Goal: Task Accomplishment & Management: Manage account settings

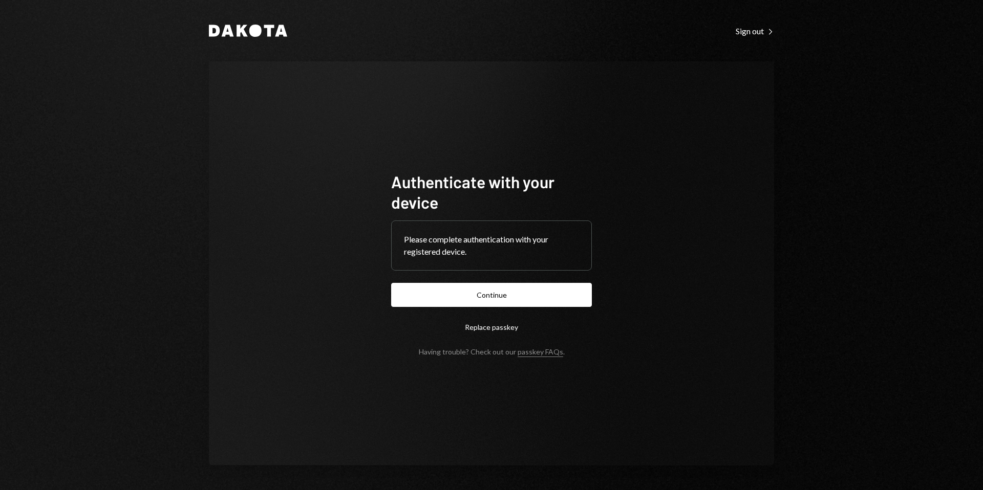
click at [499, 289] on button "Continue" at bounding box center [491, 295] width 201 height 24
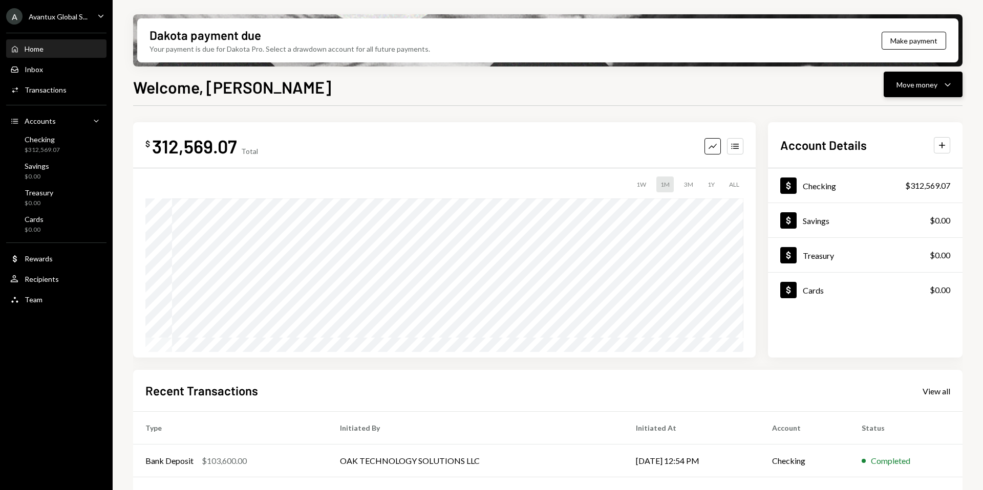
click at [920, 95] on button "Move money Caret Down" at bounding box center [923, 85] width 79 height 26
click at [884, 117] on div "Send" at bounding box center [915, 115] width 75 height 11
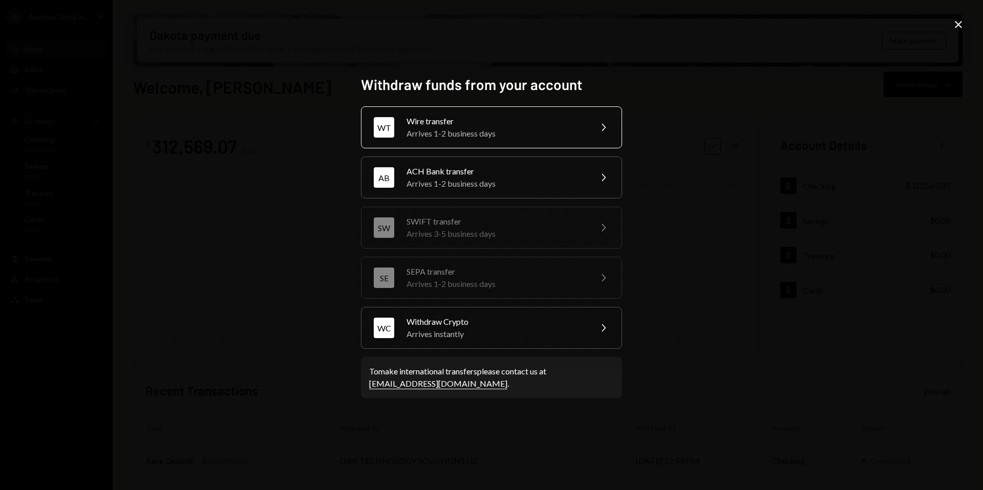
click at [468, 122] on div "Wire transfer" at bounding box center [496, 121] width 178 height 12
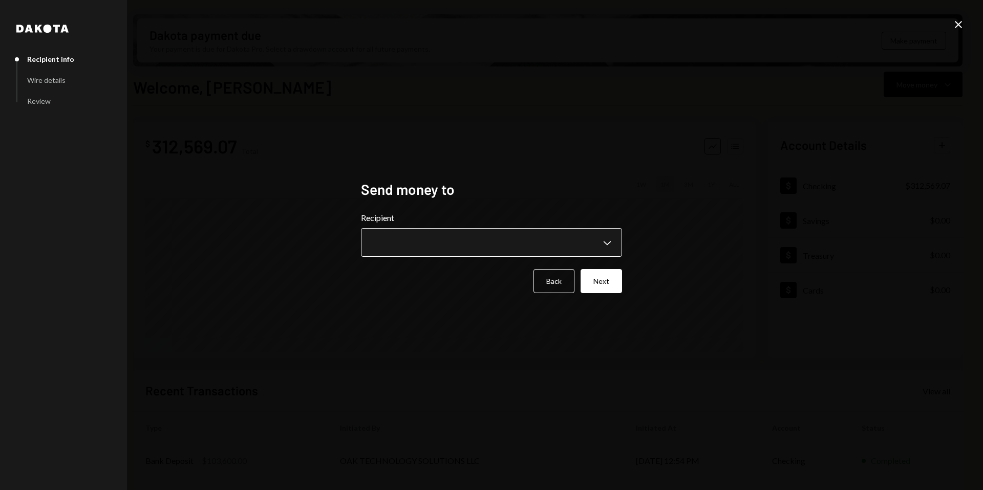
click at [482, 241] on body "A Avantux Global S... Caret Down Home Home Inbox Inbox Activities Transactions …" at bounding box center [491, 245] width 983 height 490
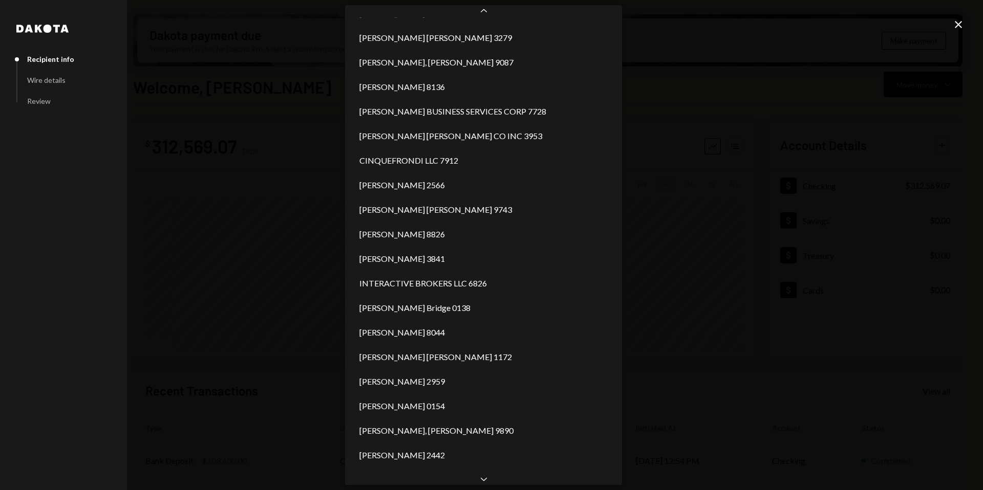
scroll to position [438, 0]
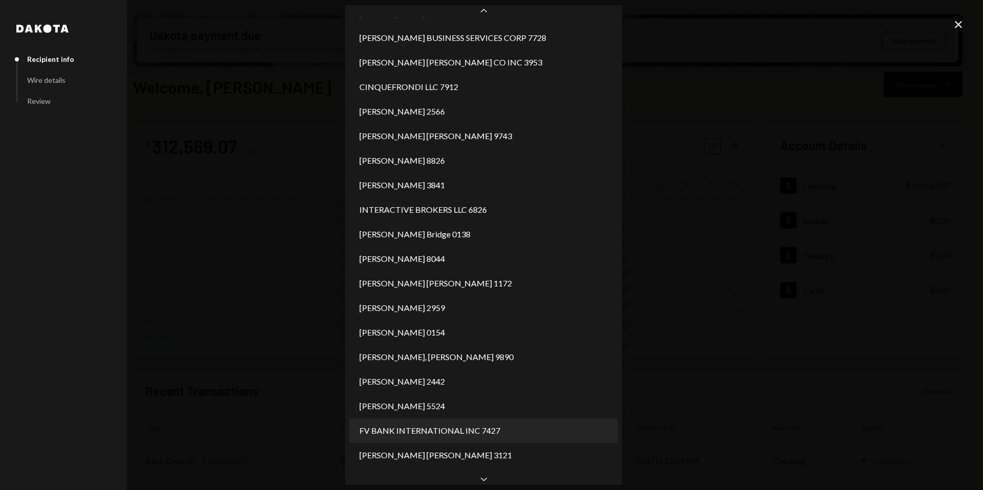
select select "**********"
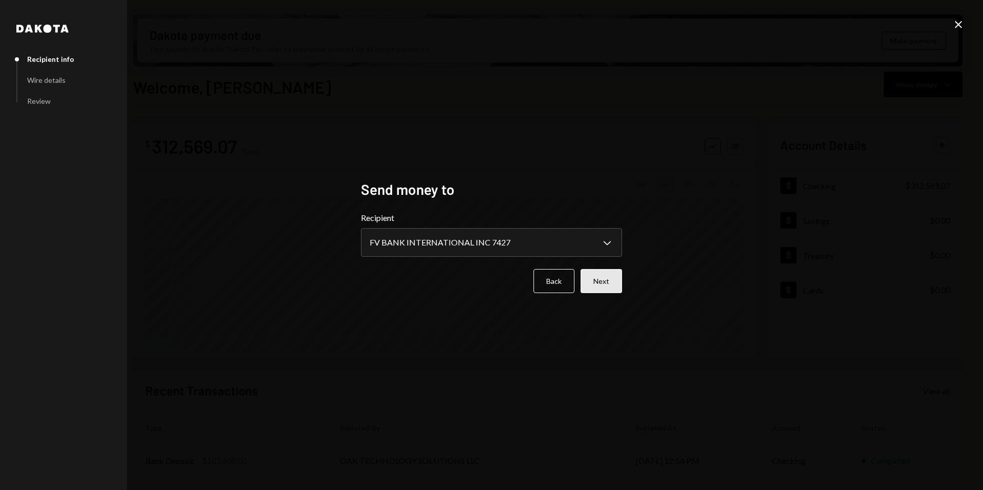
click at [604, 286] on button "Next" at bounding box center [601, 281] width 41 height 24
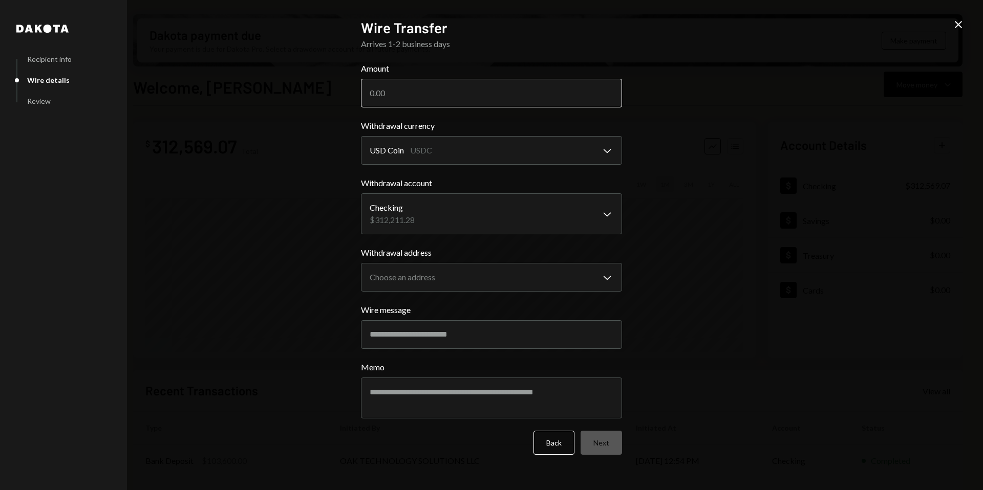
click at [435, 92] on input "Amount" at bounding box center [491, 93] width 261 height 29
type input "300600"
click at [469, 153] on body "A Avantux Global S... Caret Down Home Home Inbox Inbox Activities Transactions …" at bounding box center [491, 245] width 983 height 490
click at [462, 209] on body "A Avantux Global S... Caret Down Home Home Inbox Inbox Activities Transactions …" at bounding box center [491, 245] width 983 height 490
click at [477, 273] on body "A Avantux Global S... Caret Down Home Home Inbox Inbox Activities Transactions …" at bounding box center [491, 245] width 983 height 490
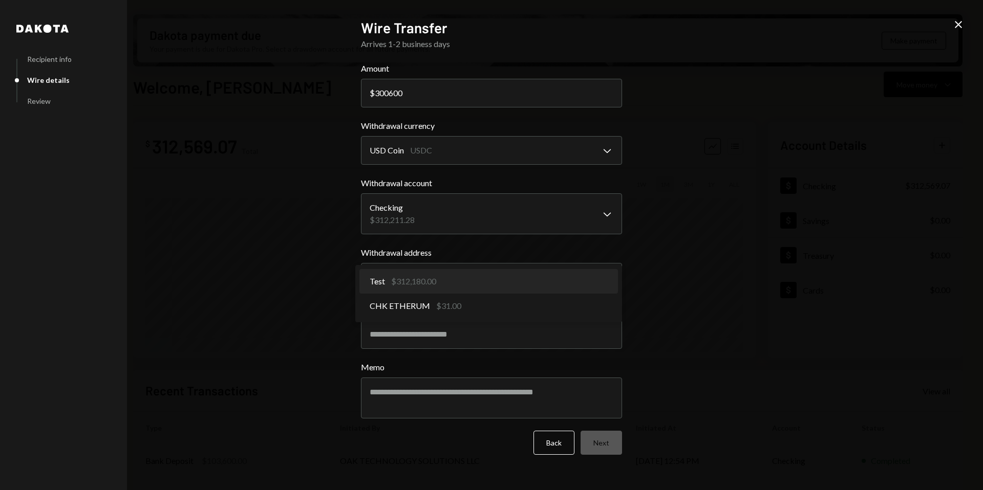
select select "**********"
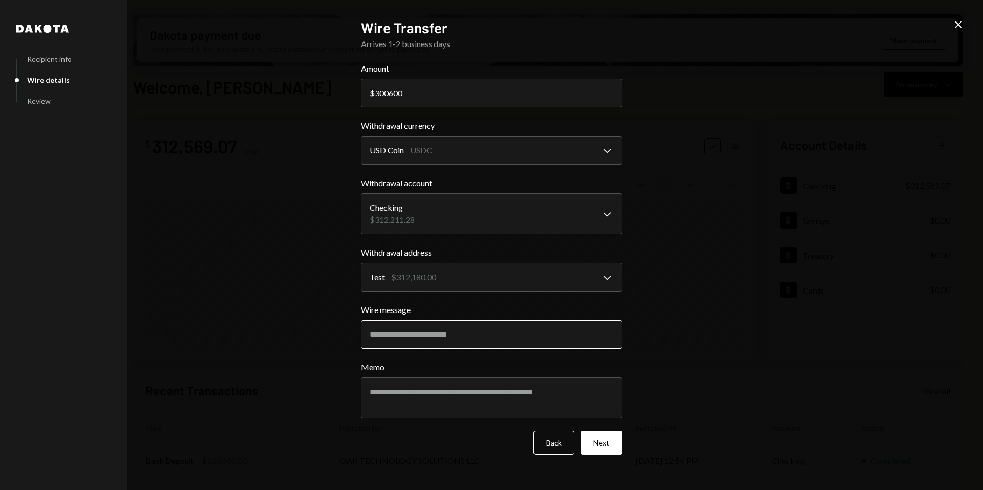
click at [443, 335] on input "Wire message" at bounding box center [491, 334] width 261 height 29
paste input "**********"
type input "**********"
click at [792, 317] on div "**********" at bounding box center [491, 245] width 983 height 490
click at [389, 92] on input "300600" at bounding box center [491, 93] width 261 height 29
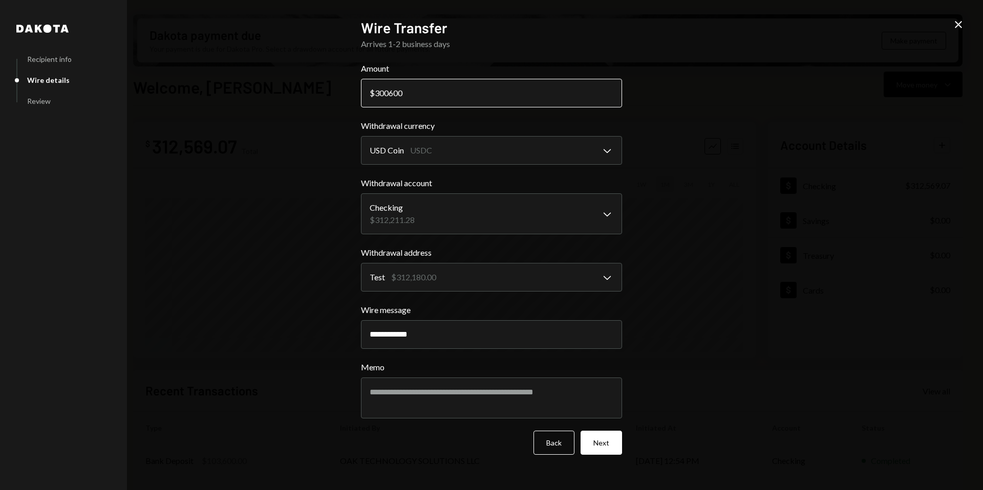
click at [412, 92] on input "300600" at bounding box center [491, 93] width 261 height 29
click at [772, 198] on div "**********" at bounding box center [491, 245] width 983 height 490
click at [389, 93] on input "300600" at bounding box center [491, 93] width 261 height 29
click at [408, 91] on input "300600" at bounding box center [491, 93] width 261 height 29
click at [605, 442] on button "Next" at bounding box center [601, 443] width 41 height 24
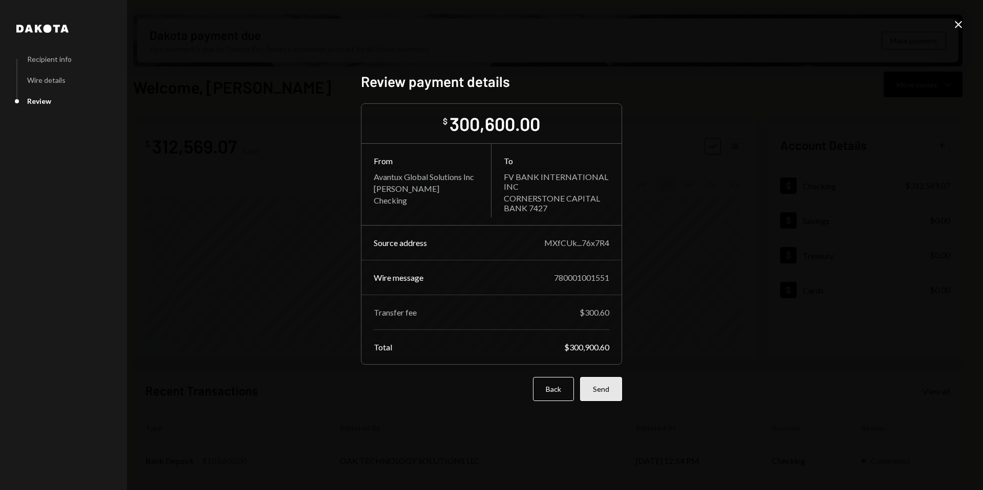
click at [605, 393] on button "Send" at bounding box center [601, 389] width 42 height 24
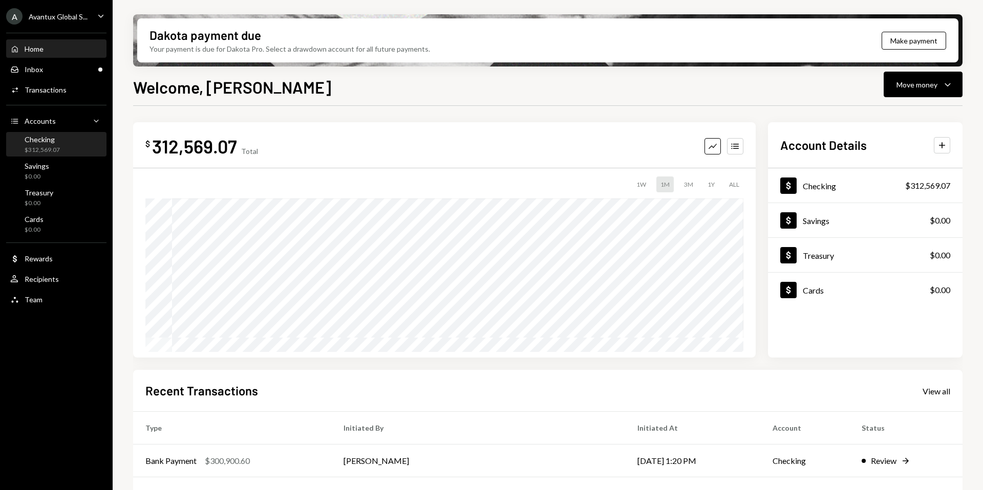
click at [60, 140] on div "Checking $312,569.07" at bounding box center [56, 144] width 92 height 19
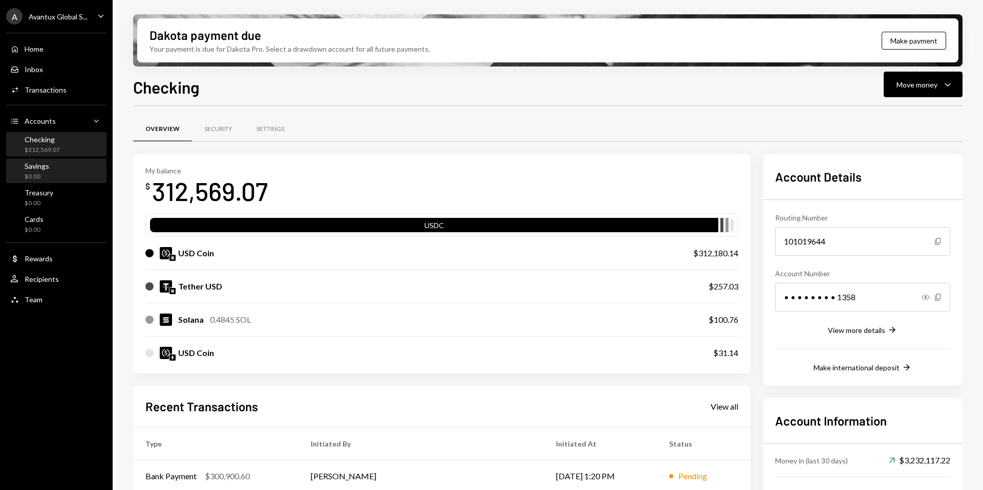
click at [41, 175] on div "$0.00" at bounding box center [37, 177] width 25 height 9
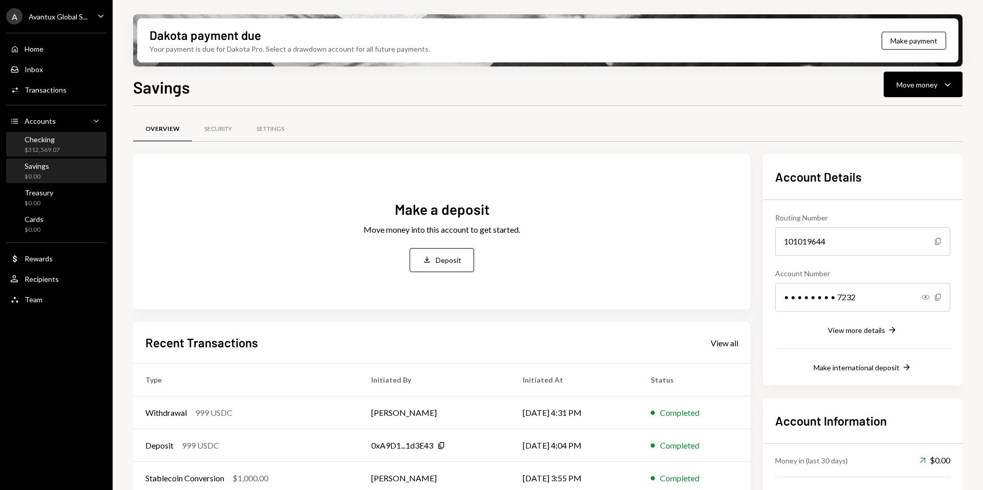
click at [54, 144] on div "Checking $312,569.07" at bounding box center [42, 144] width 35 height 19
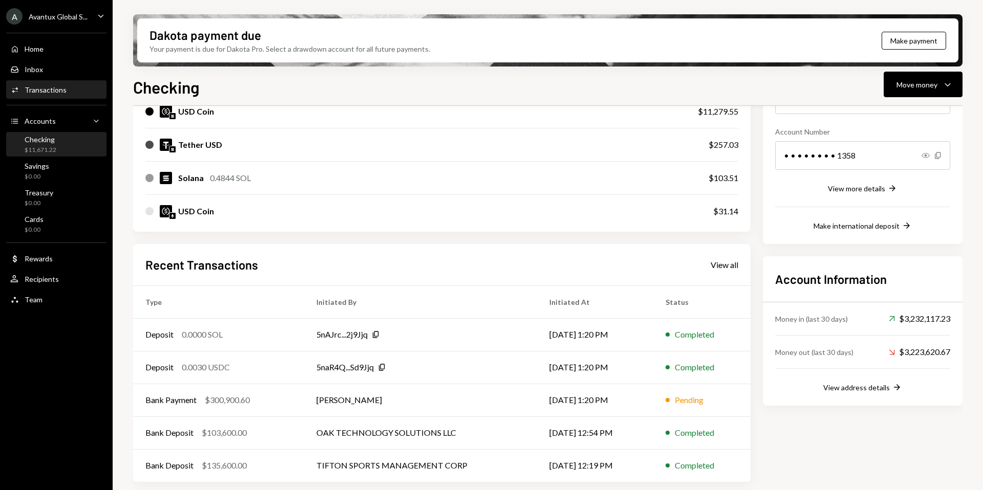
scroll to position [142, 0]
click at [252, 396] on div "Bank Payment $300,900.60" at bounding box center [218, 400] width 146 height 12
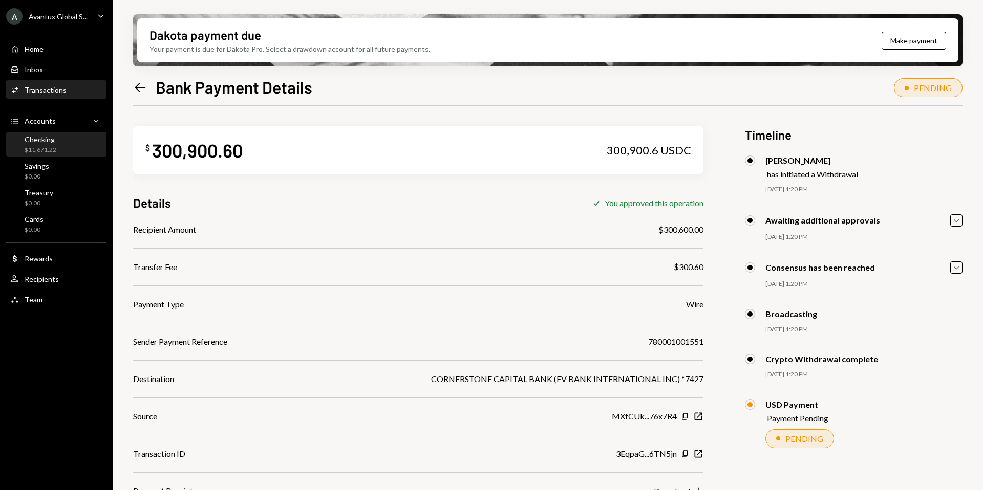
click at [48, 152] on div "$11,671.22" at bounding box center [41, 150] width 32 height 9
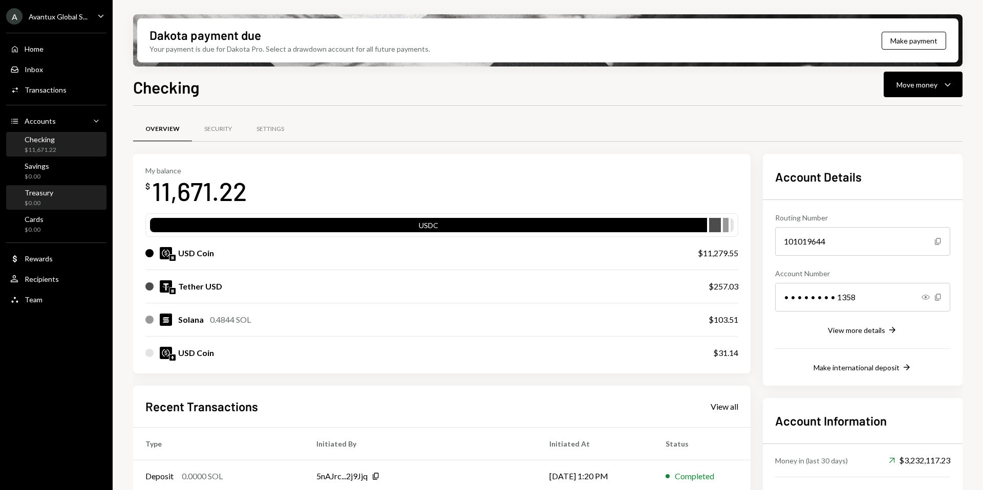
click at [38, 189] on div "Treasury" at bounding box center [39, 192] width 29 height 9
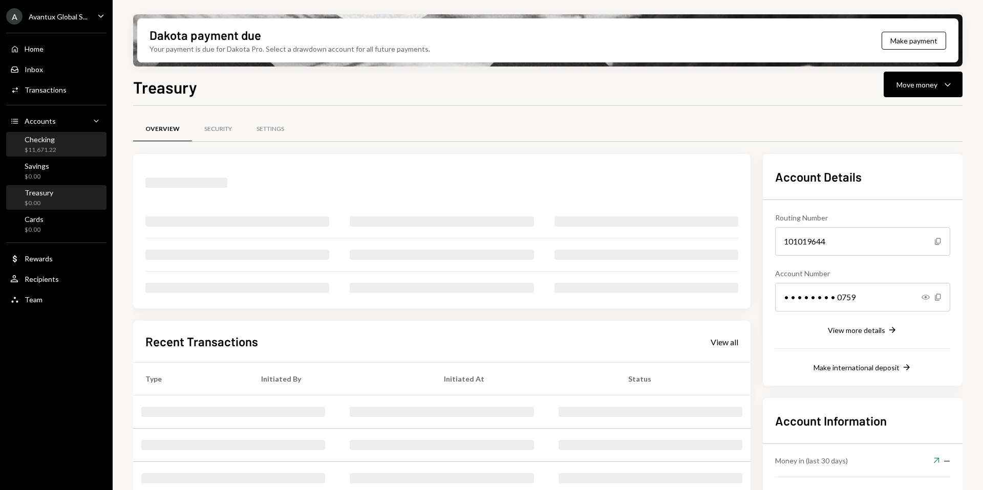
click at [38, 152] on div "$11,671.22" at bounding box center [41, 150] width 32 height 9
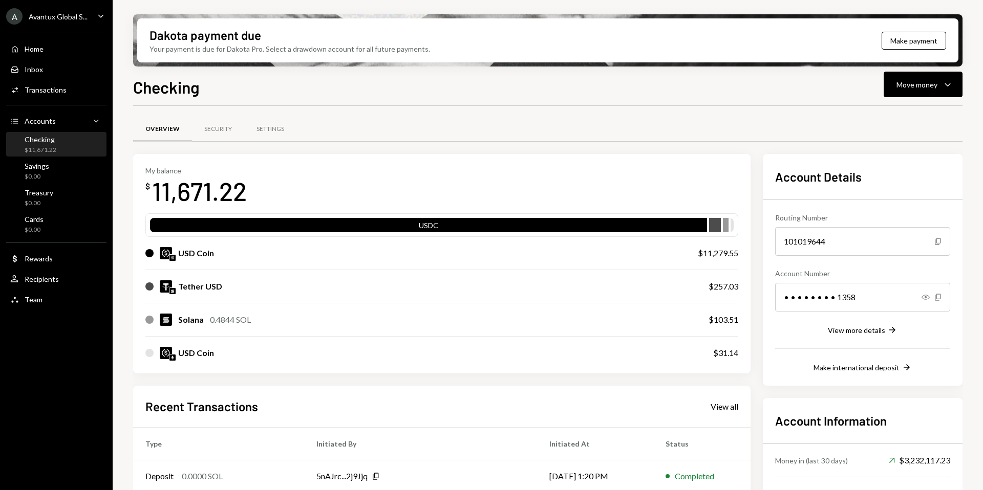
click at [45, 19] on div "Avantux Global S..." at bounding box center [58, 16] width 59 height 9
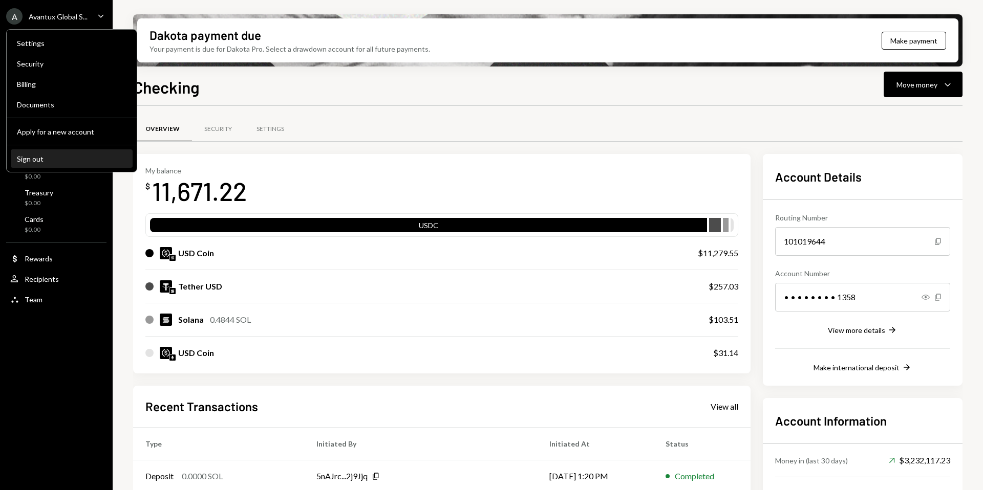
click at [57, 157] on div "Sign out" at bounding box center [72, 159] width 110 height 9
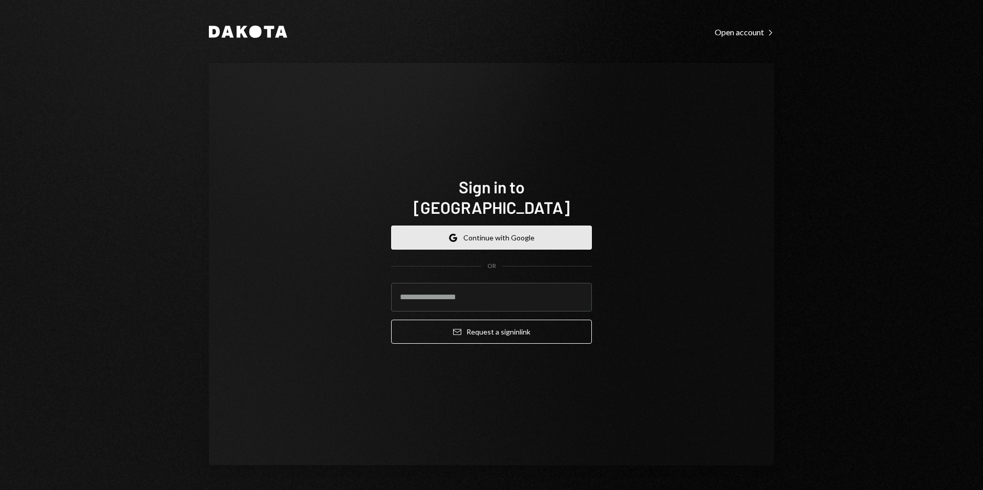
click at [484, 231] on button "Google Continue with Google" at bounding box center [491, 238] width 201 height 24
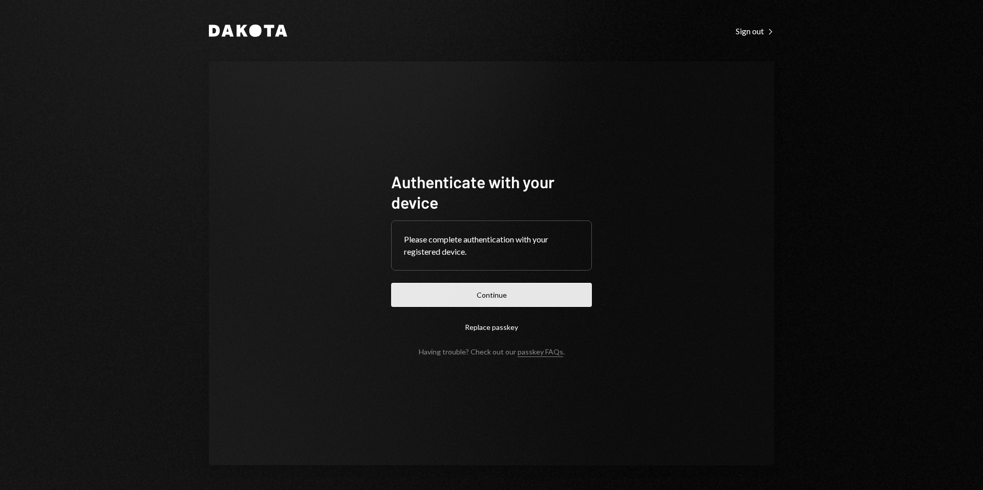
click at [510, 299] on button "Continue" at bounding box center [491, 295] width 201 height 24
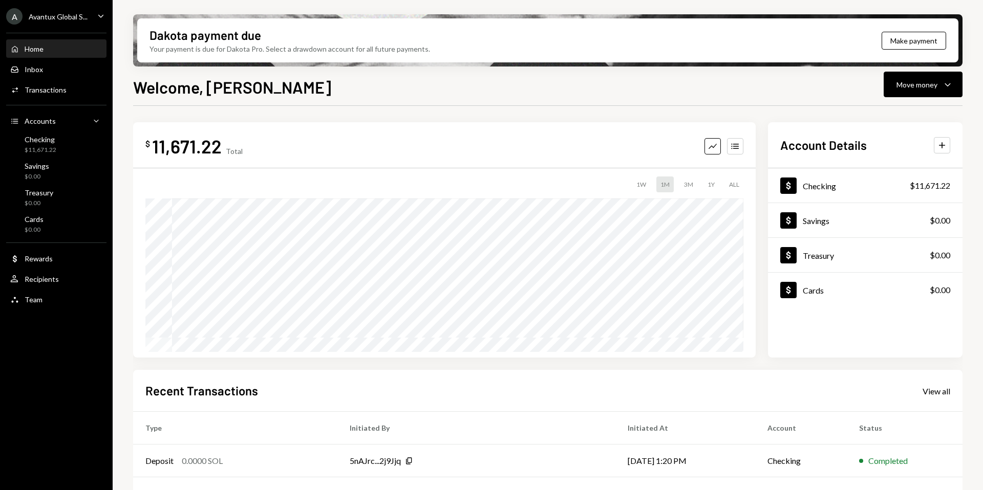
click at [64, 17] on div "Avantux Global S..." at bounding box center [58, 16] width 59 height 9
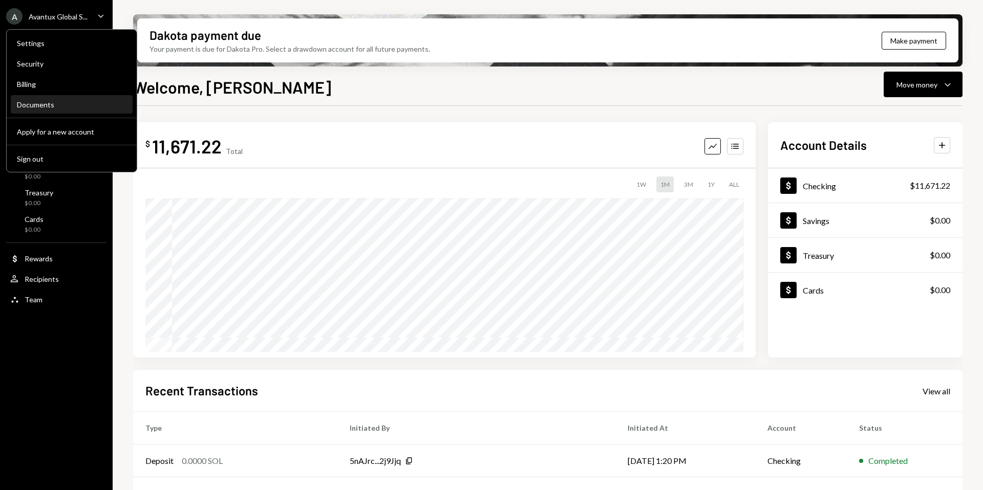
click at [46, 103] on div "Documents" at bounding box center [72, 104] width 110 height 9
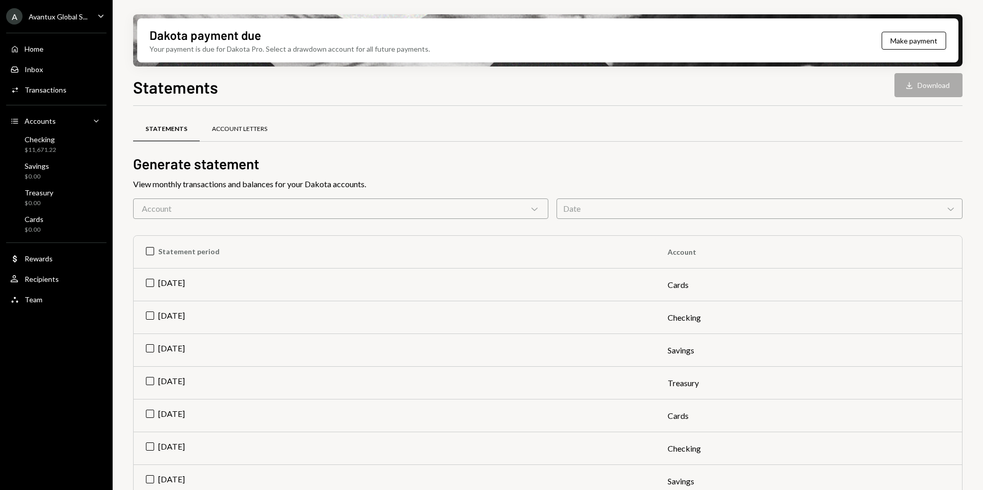
click at [231, 128] on div "Account Letters" at bounding box center [239, 129] width 55 height 9
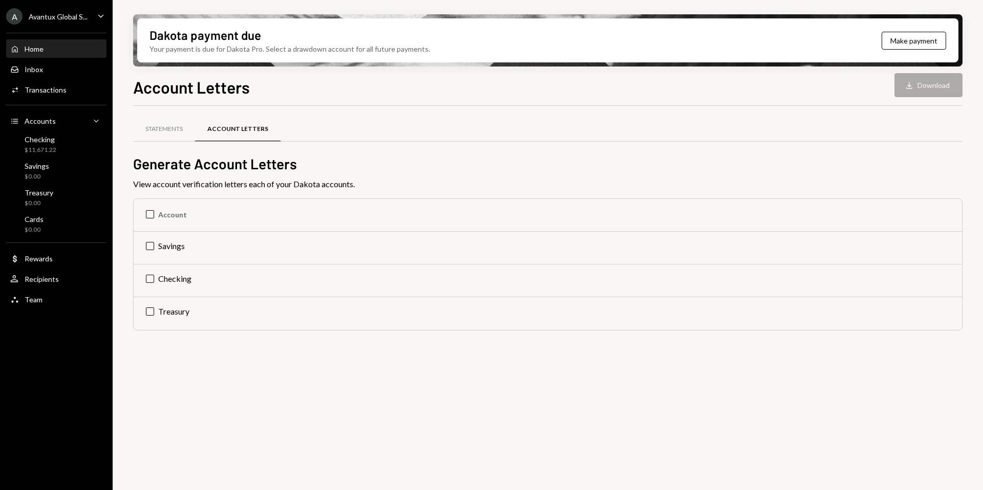
click at [12, 49] on icon "Main" at bounding box center [15, 49] width 6 height 7
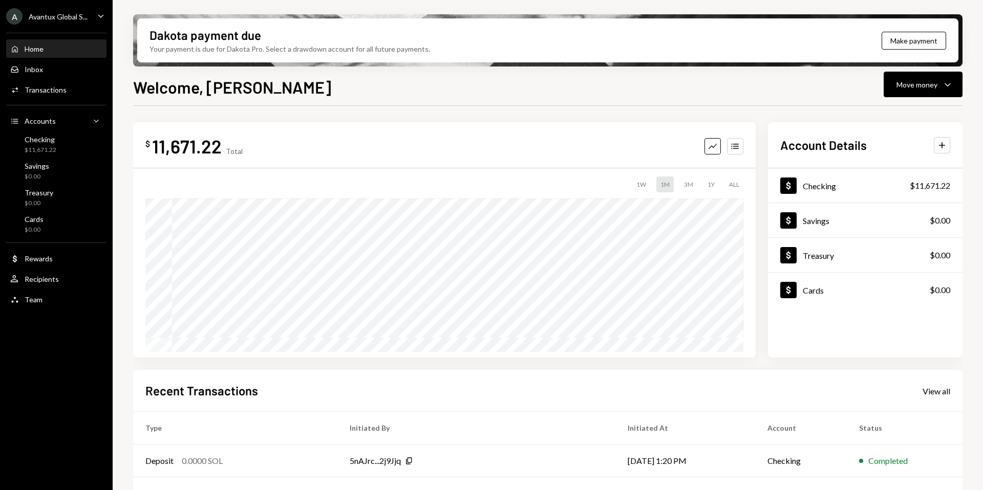
click at [61, 19] on div "Avantux Global S..." at bounding box center [58, 16] width 59 height 9
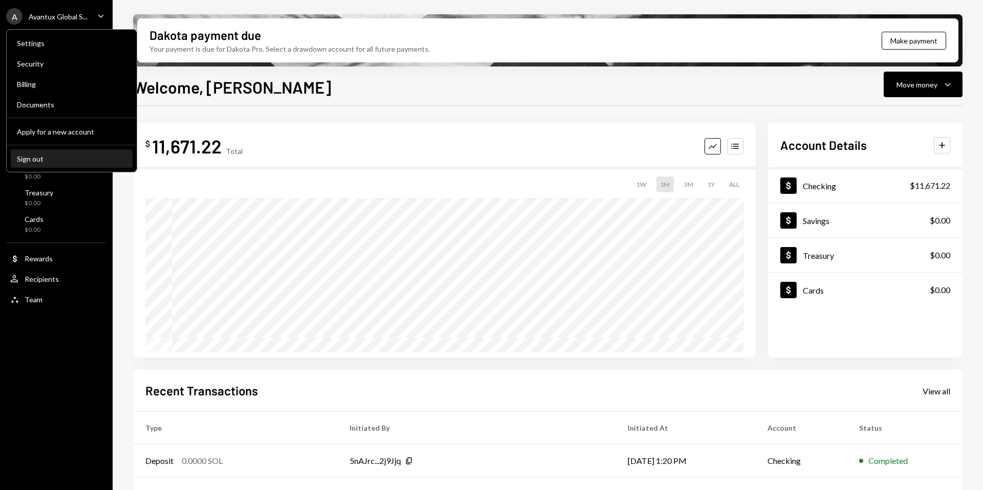
click at [31, 159] on div "Sign out" at bounding box center [72, 159] width 110 height 9
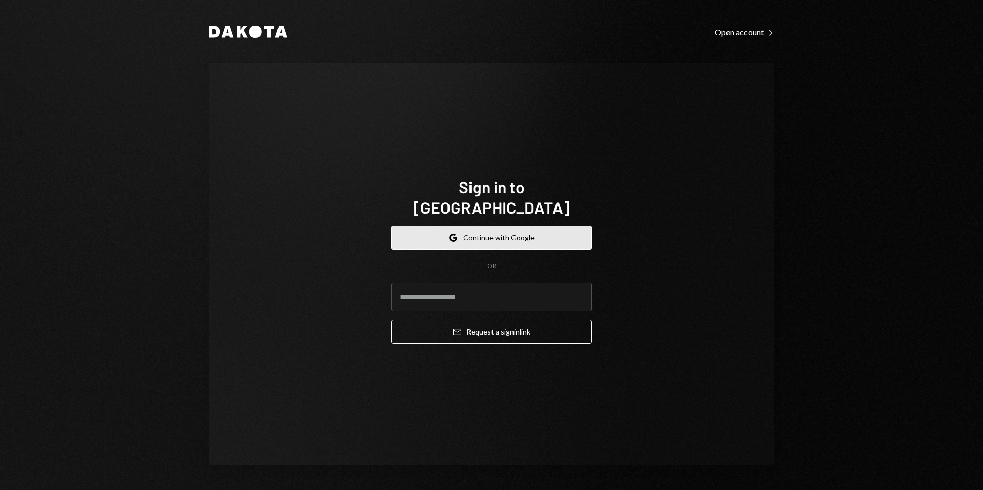
click at [460, 232] on button "Google Continue with Google" at bounding box center [491, 238] width 201 height 24
